Goal: Information Seeking & Learning: Find specific fact

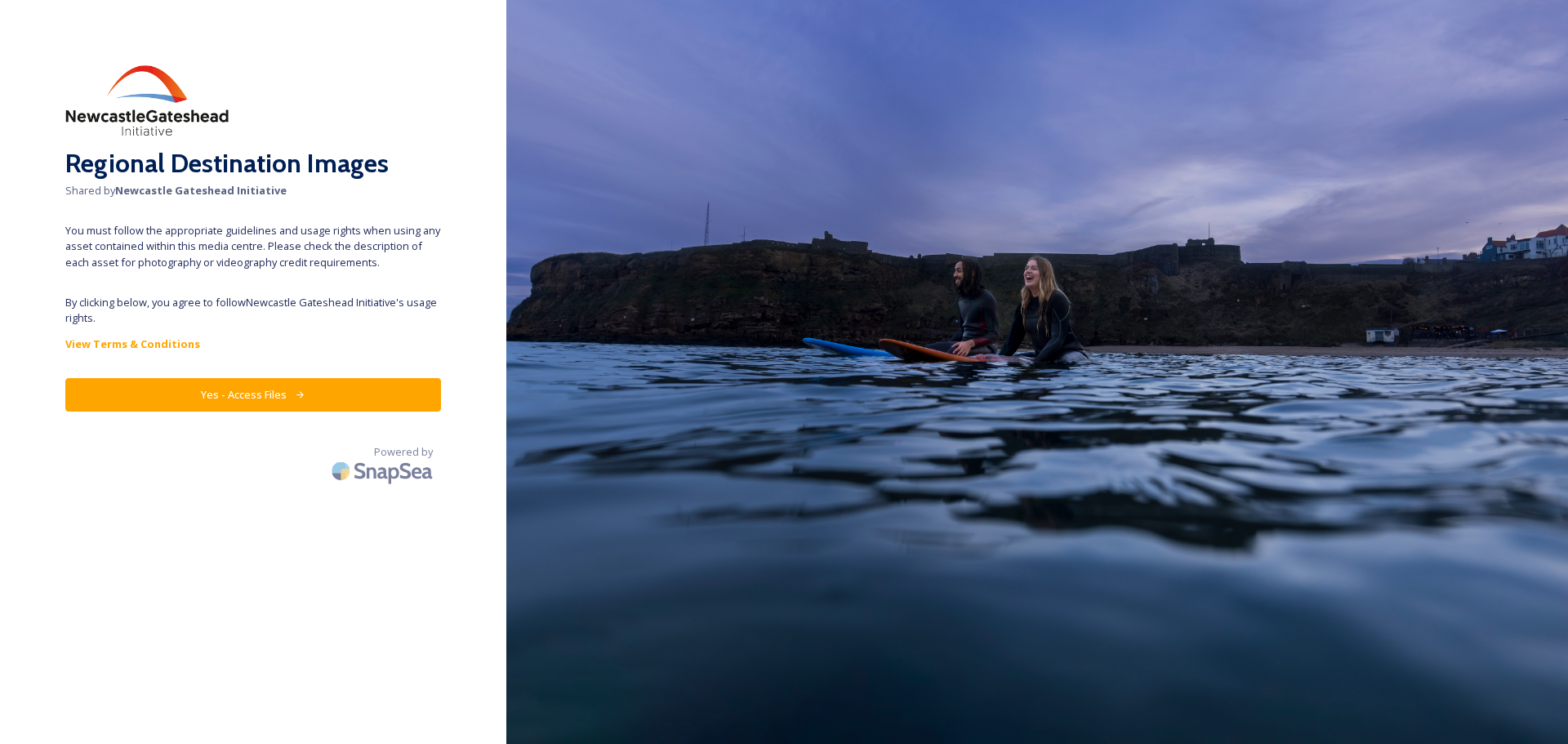
click at [323, 406] on button "Yes - Access Files" at bounding box center [253, 395] width 376 height 34
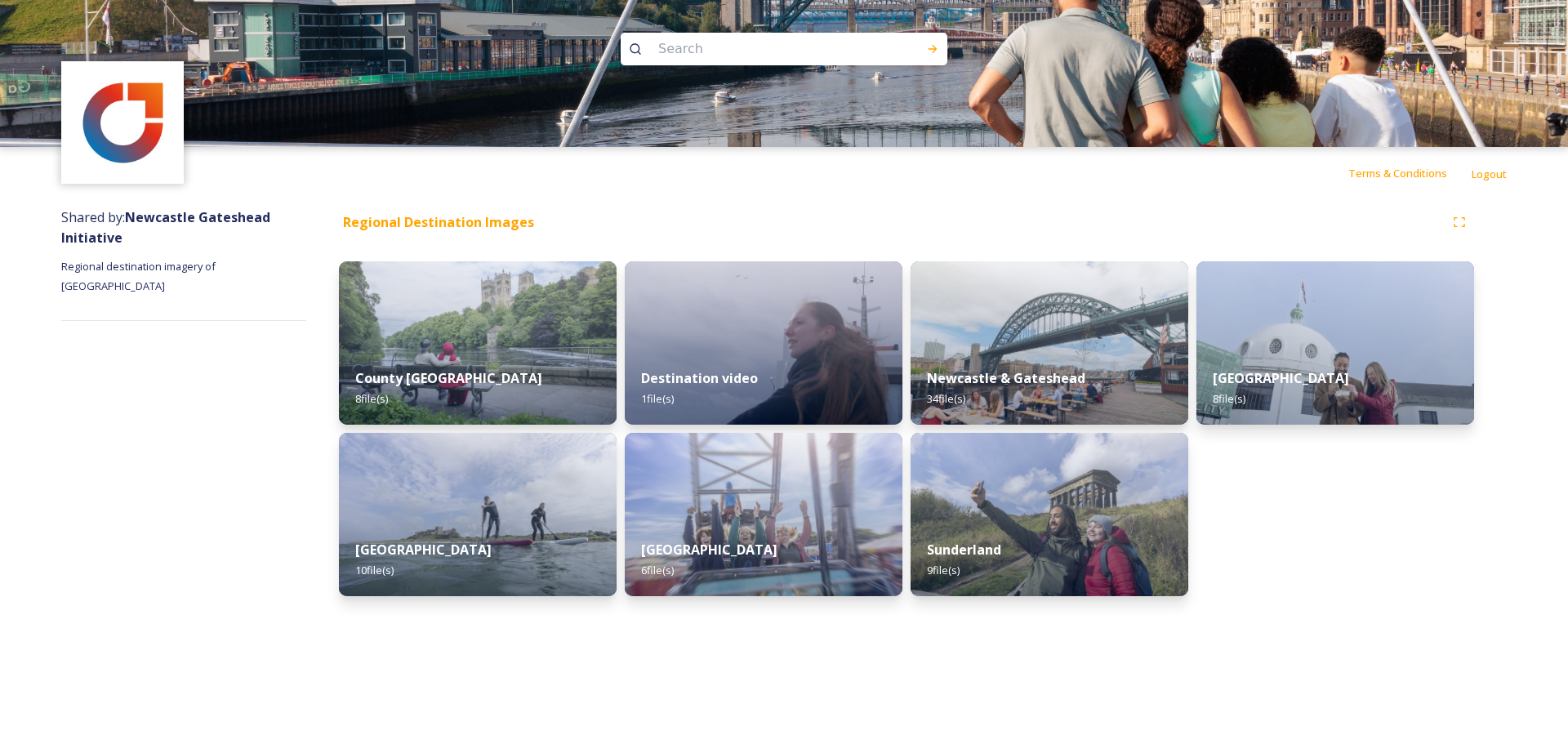
click at [724, 56] on input at bounding box center [761, 49] width 223 height 36
type input "autumn"
click at [924, 52] on div "Run Search" at bounding box center [932, 49] width 29 height 29
